Goal: Information Seeking & Learning: Check status

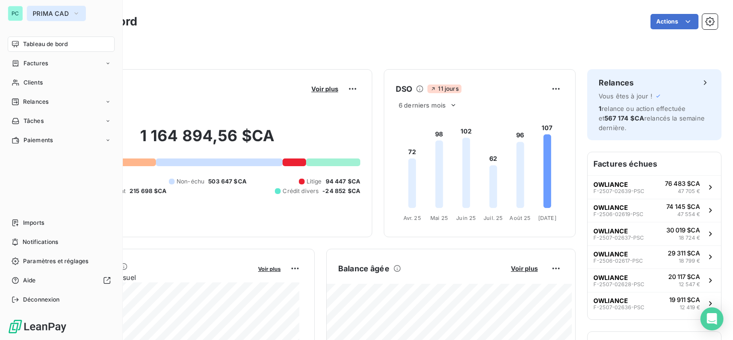
click at [48, 15] on span "PRIMA CAD" at bounding box center [51, 14] width 36 height 8
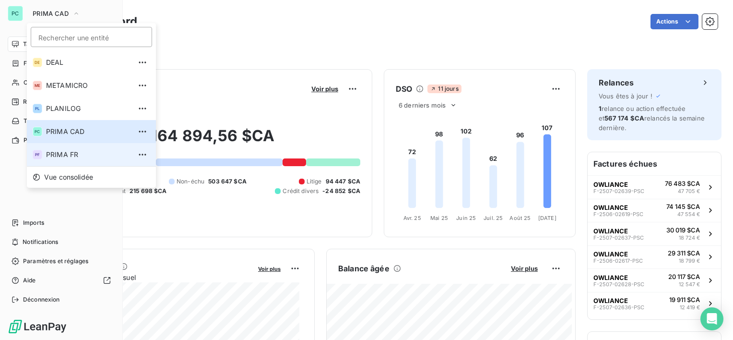
click at [84, 154] on span "PRIMA FR" at bounding box center [88, 155] width 85 height 10
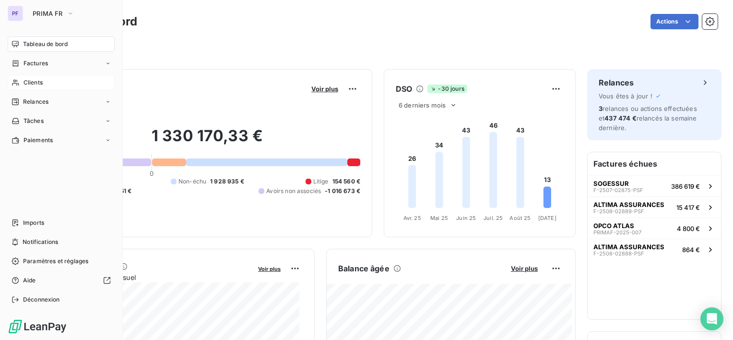
click at [40, 84] on span "Clients" at bounding box center [33, 82] width 19 height 9
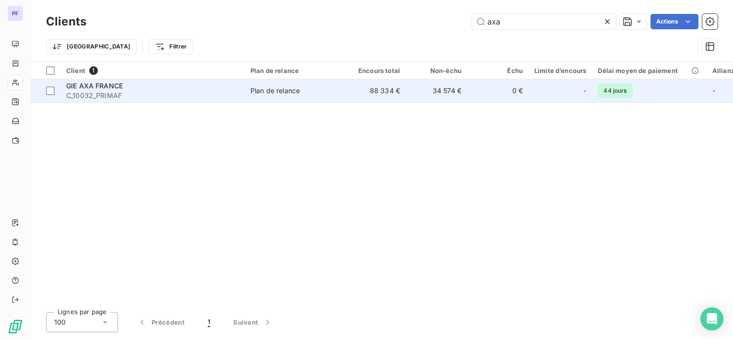
type input "axa"
click at [476, 84] on td "0 €" at bounding box center [498, 90] width 61 height 23
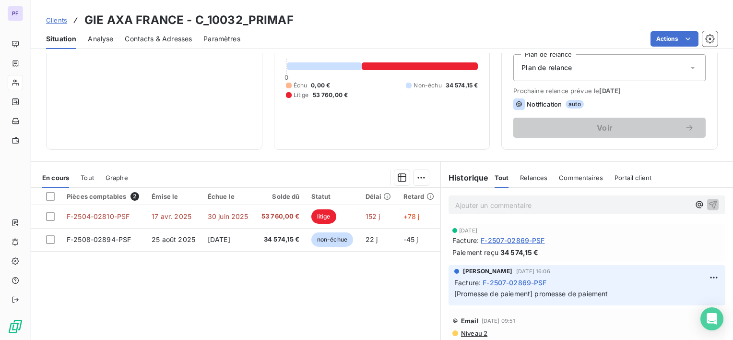
scroll to position [96, 0]
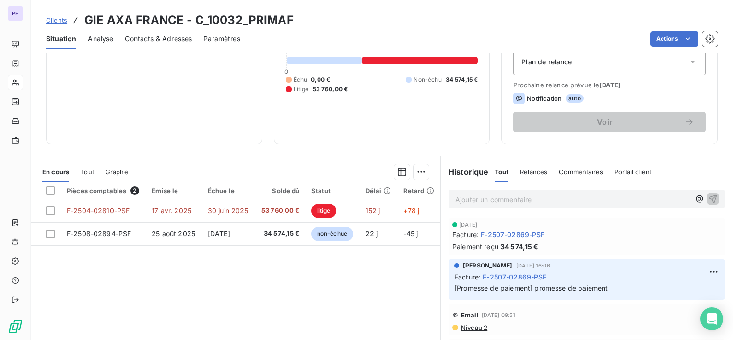
click at [309, 300] on div "Pièces comptables 2 Émise le Échue le Solde dû Statut Délai Retard F-2504-02810…" at bounding box center [236, 274] width 410 height 185
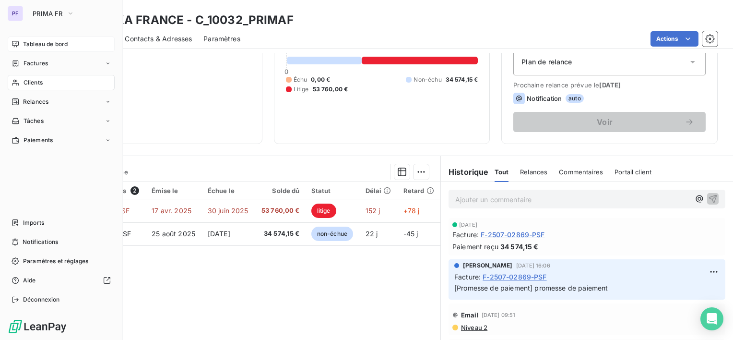
click at [44, 43] on span "Tableau de bord" at bounding box center [45, 44] width 45 height 9
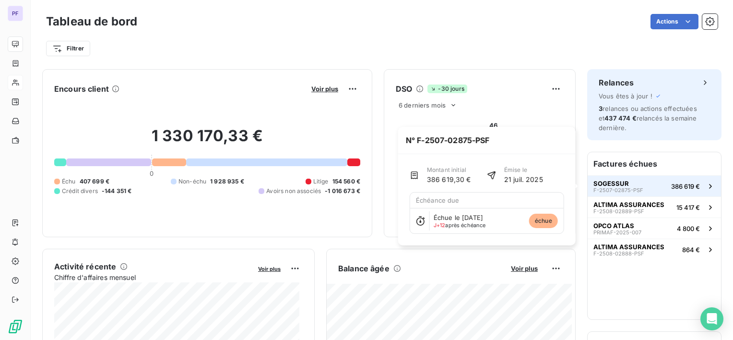
click at [630, 188] on span "F-2507-02875-PSF" at bounding box center [619, 190] width 50 height 6
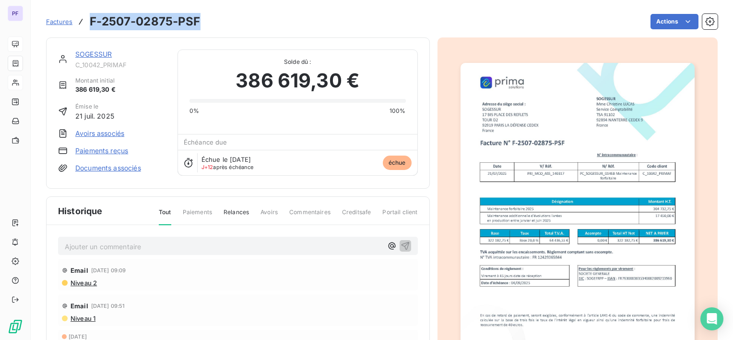
drag, startPoint x: 90, startPoint y: 19, endPoint x: 201, endPoint y: 21, distance: 111.4
click at [201, 21] on div "Factures F-2507-02875-PSF Actions" at bounding box center [382, 22] width 672 height 20
click at [94, 52] on link "SOGESSUR" at bounding box center [93, 54] width 36 height 8
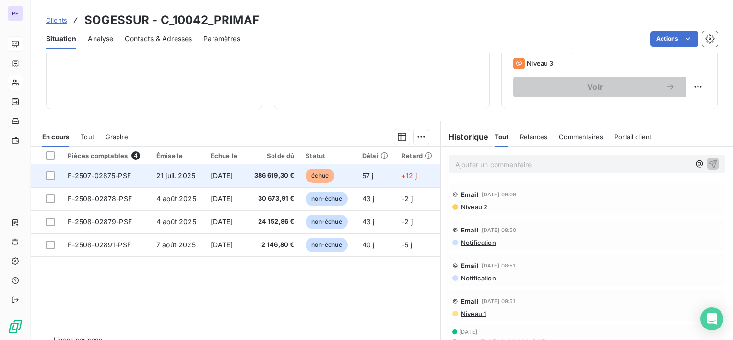
scroll to position [144, 0]
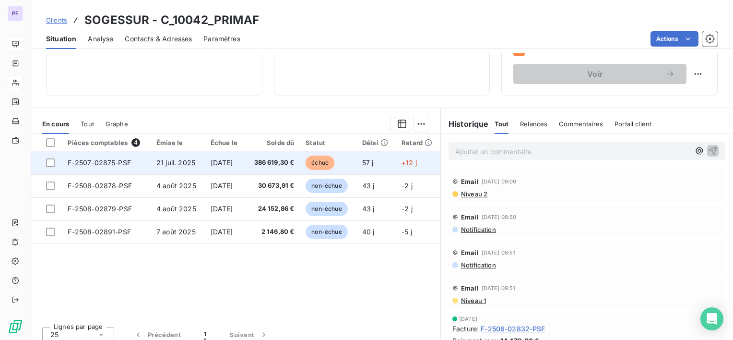
click at [262, 161] on span "386 619,30 €" at bounding box center [272, 163] width 43 height 10
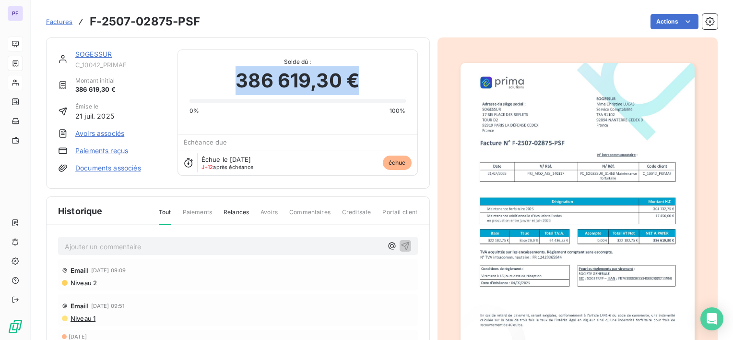
drag, startPoint x: 235, startPoint y: 82, endPoint x: 365, endPoint y: 80, distance: 130.1
click at [365, 80] on div "386 619,30 €" at bounding box center [298, 80] width 216 height 29
copy span "386 619,30 €"
drag, startPoint x: 199, startPoint y: 159, endPoint x: 278, endPoint y: 158, distance: 79.2
click at [278, 158] on div "Échue le [DATE] J+12 après échéance échue" at bounding box center [298, 162] width 240 height 25
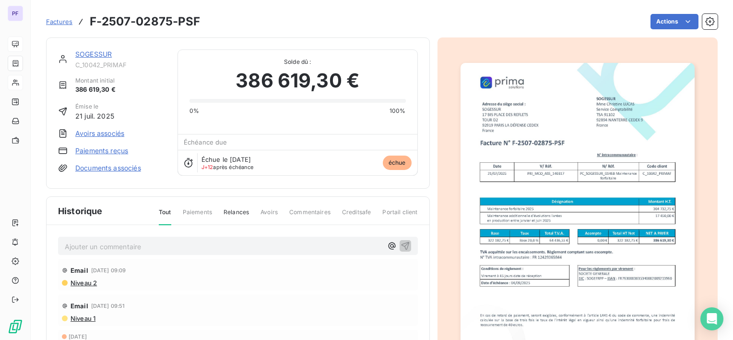
drag, startPoint x: 278, startPoint y: 158, endPoint x: 249, endPoint y: 168, distance: 31.0
click at [249, 168] on span "J+12 après échéance" at bounding box center [228, 167] width 52 height 6
click at [96, 58] on link "SOGESSUR" at bounding box center [93, 54] width 36 height 8
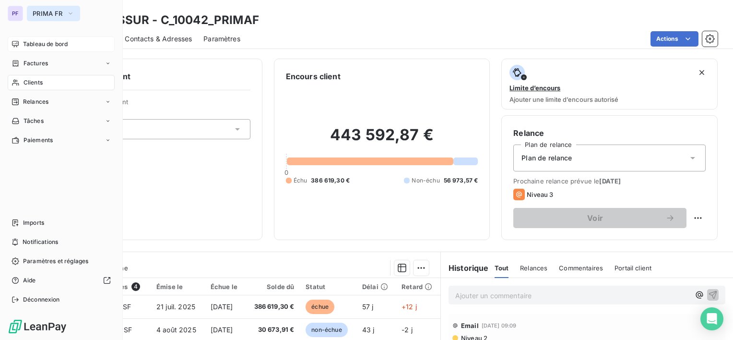
click at [55, 16] on span "PRIMA FR" at bounding box center [48, 14] width 30 height 8
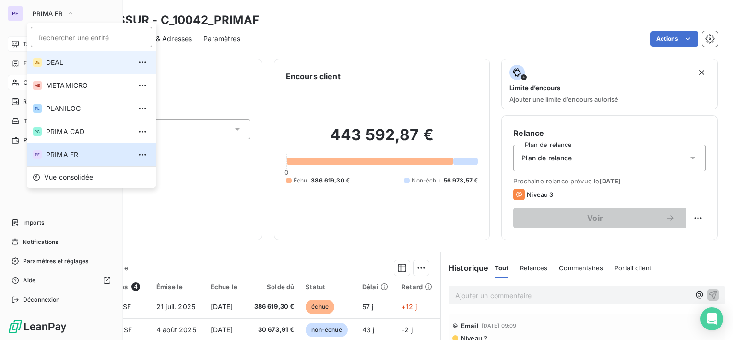
click at [72, 60] on span "DEAL" at bounding box center [88, 63] width 85 height 10
